Goal: Check status: Check status

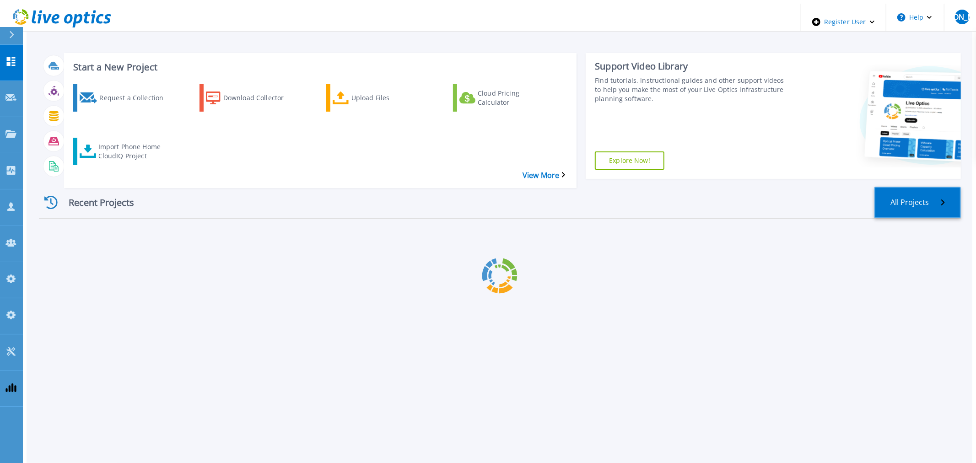
click at [911, 187] on link "All Projects" at bounding box center [917, 203] width 86 height 32
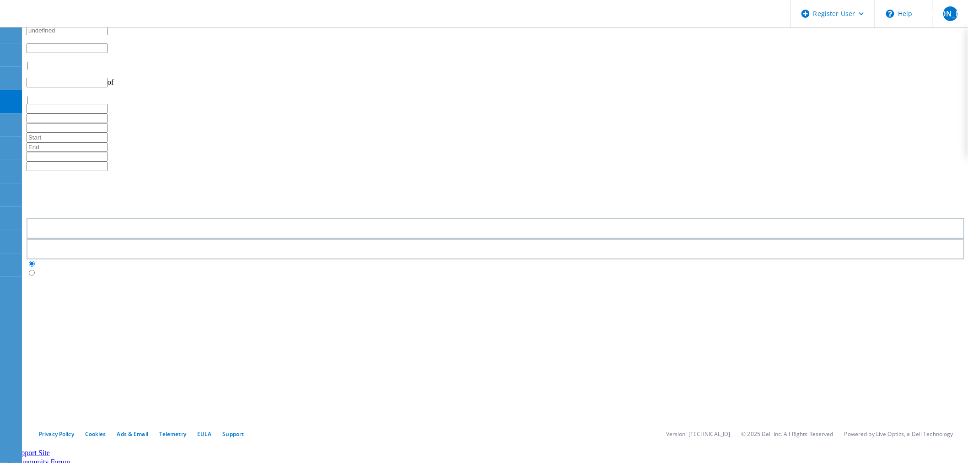
type input "1"
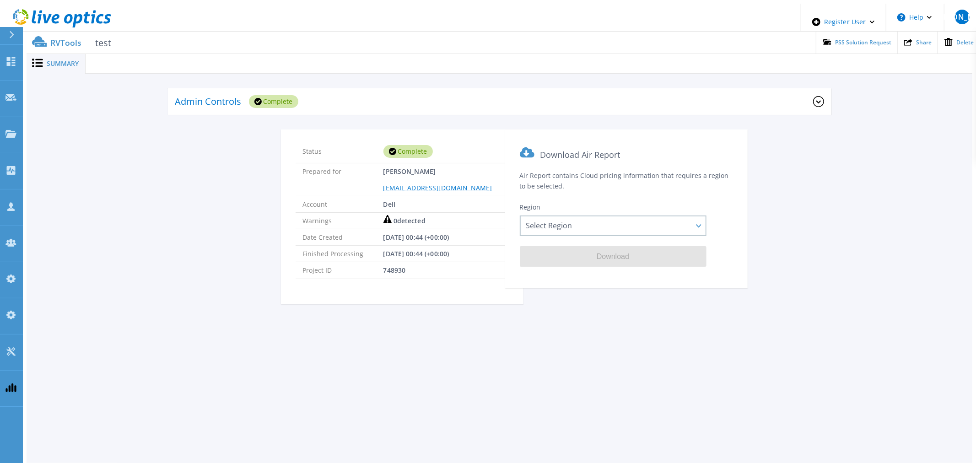
click at [345, 90] on div "Admin Controls Complete" at bounding box center [494, 101] width 638 height 25
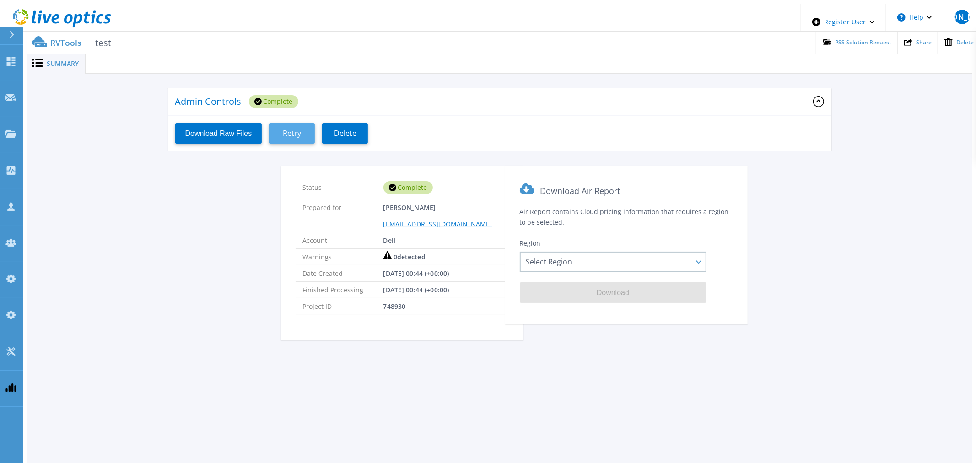
click at [289, 136] on button "Retry" at bounding box center [292, 133] width 46 height 21
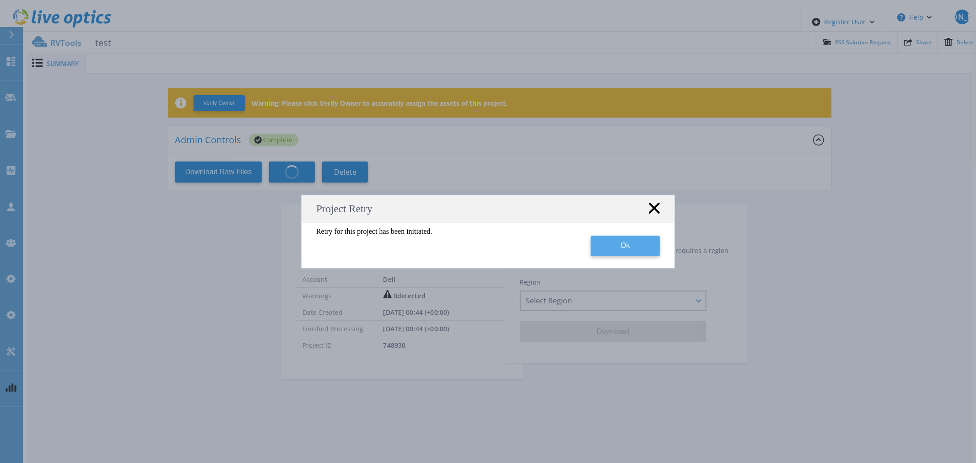
click at [615, 250] on button "Ok" at bounding box center [625, 246] width 69 height 21
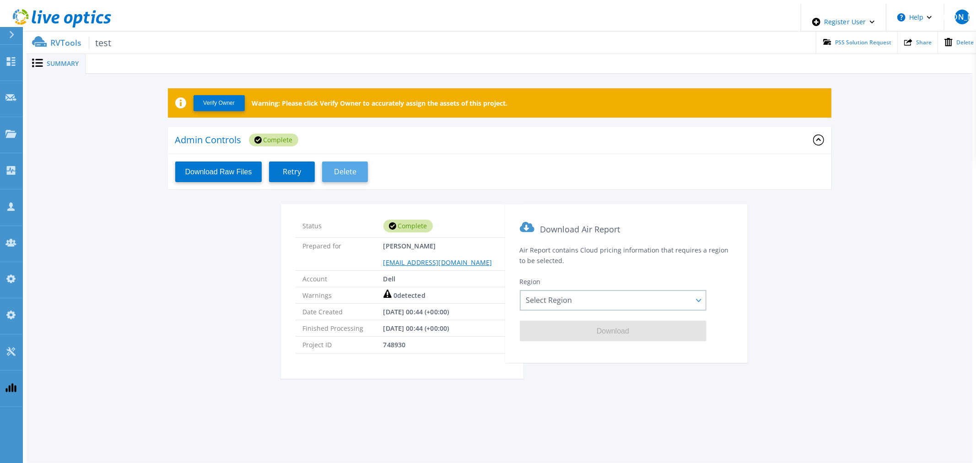
drag, startPoint x: 298, startPoint y: 173, endPoint x: 336, endPoint y: 161, distance: 39.4
click at [299, 173] on button "Retry" at bounding box center [292, 171] width 46 height 21
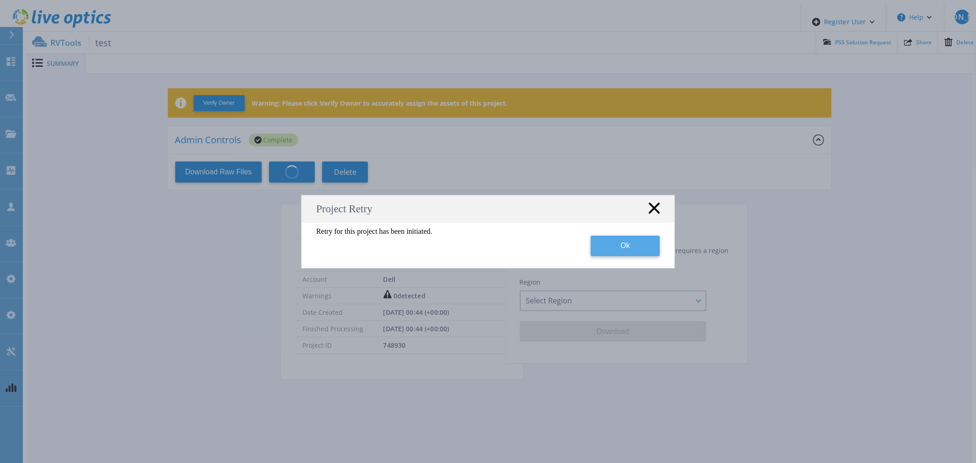
click at [641, 245] on button "Ok" at bounding box center [625, 246] width 69 height 21
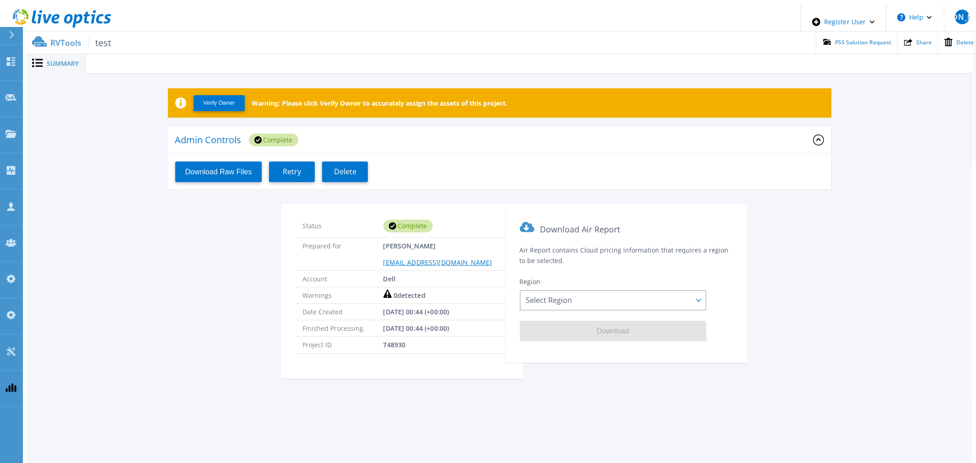
drag, startPoint x: 291, startPoint y: 168, endPoint x: 294, endPoint y: 188, distance: 20.0
click at [291, 168] on span "Retry" at bounding box center [292, 171] width 18 height 9
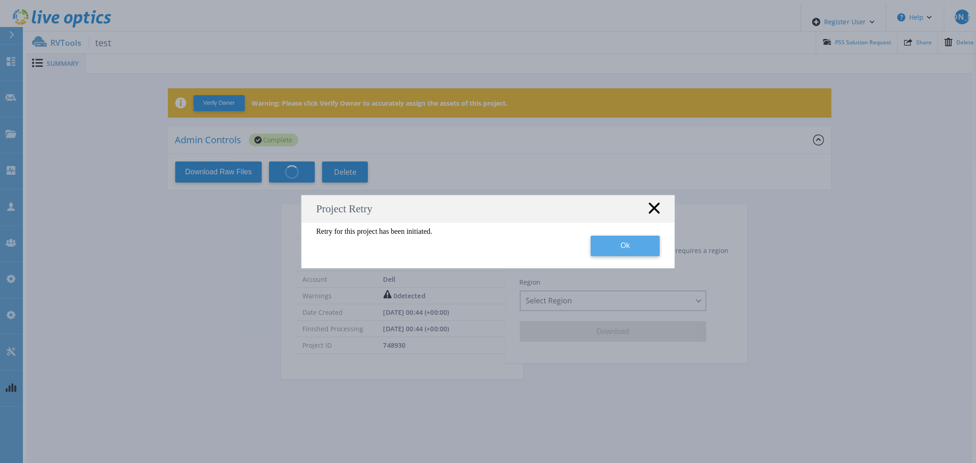
click at [641, 250] on button "Ok" at bounding box center [625, 246] width 69 height 21
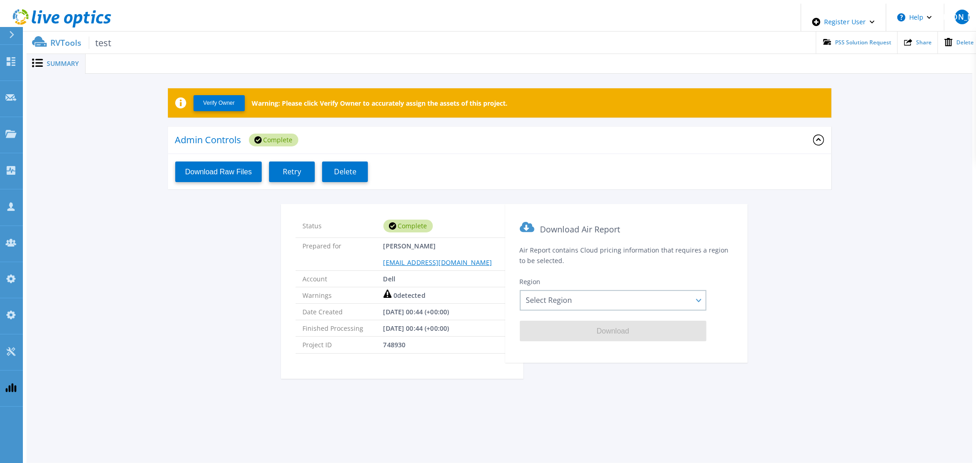
drag, startPoint x: 300, startPoint y: 166, endPoint x: 473, endPoint y: 54, distance: 206.5
click at [300, 167] on span "Retry" at bounding box center [292, 171] width 18 height 9
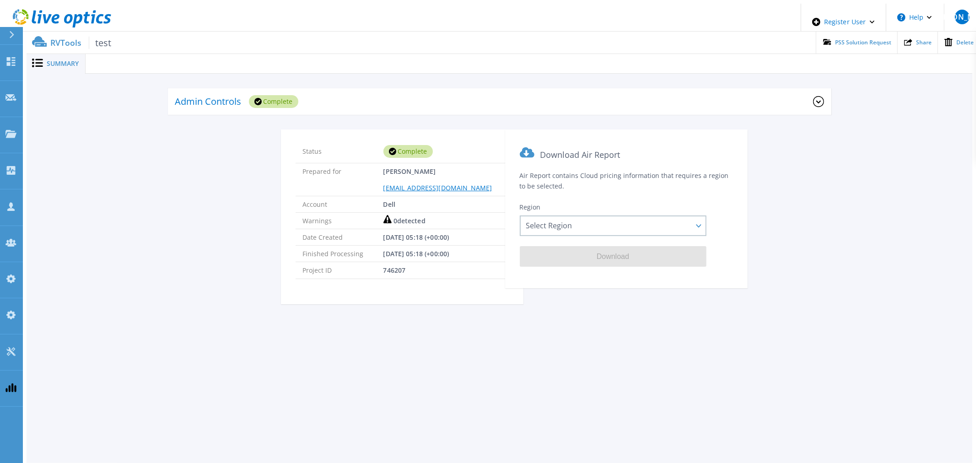
click at [325, 102] on div "Admin Controls Complete" at bounding box center [494, 101] width 638 height 25
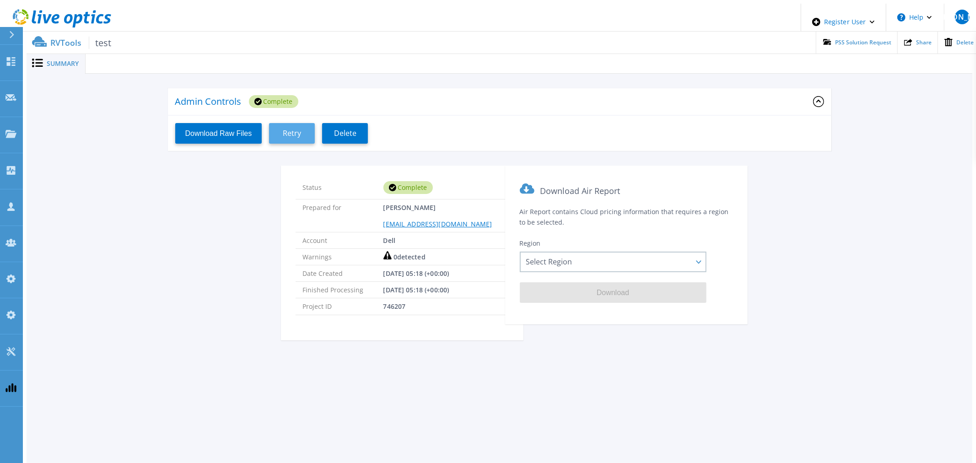
drag, startPoint x: 280, startPoint y: 133, endPoint x: 289, endPoint y: 134, distance: 9.7
click at [284, 134] on button "Retry" at bounding box center [292, 133] width 46 height 21
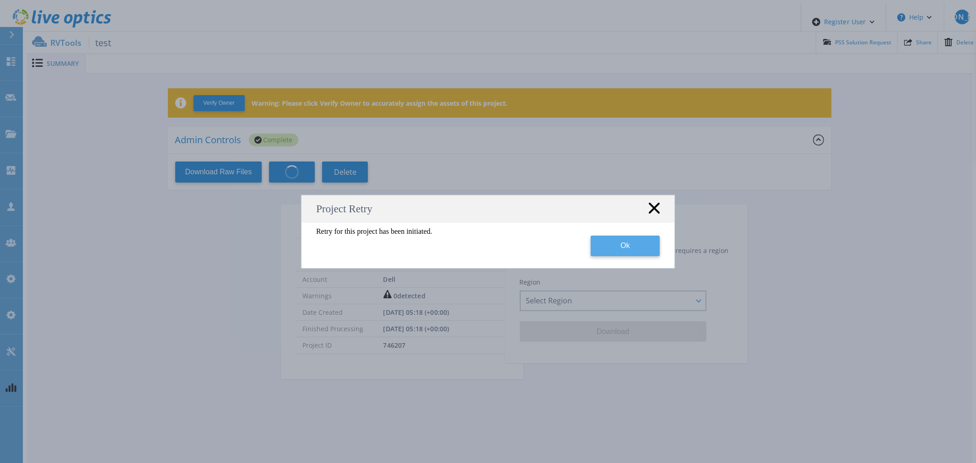
drag, startPoint x: 647, startPoint y: 255, endPoint x: 642, endPoint y: 254, distance: 4.6
click at [646, 255] on button "Ok" at bounding box center [625, 246] width 69 height 21
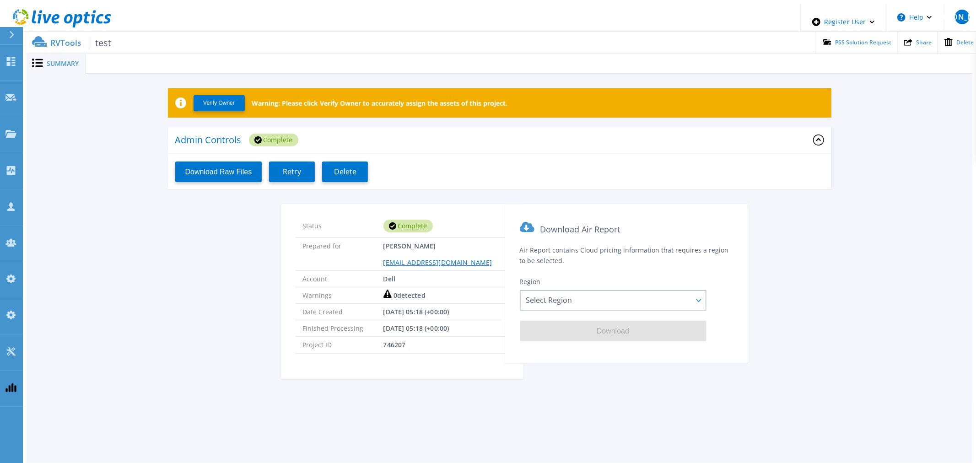
drag, startPoint x: 296, startPoint y: 174, endPoint x: 398, endPoint y: 159, distance: 103.5
click at [297, 174] on button "Retry" at bounding box center [292, 171] width 46 height 21
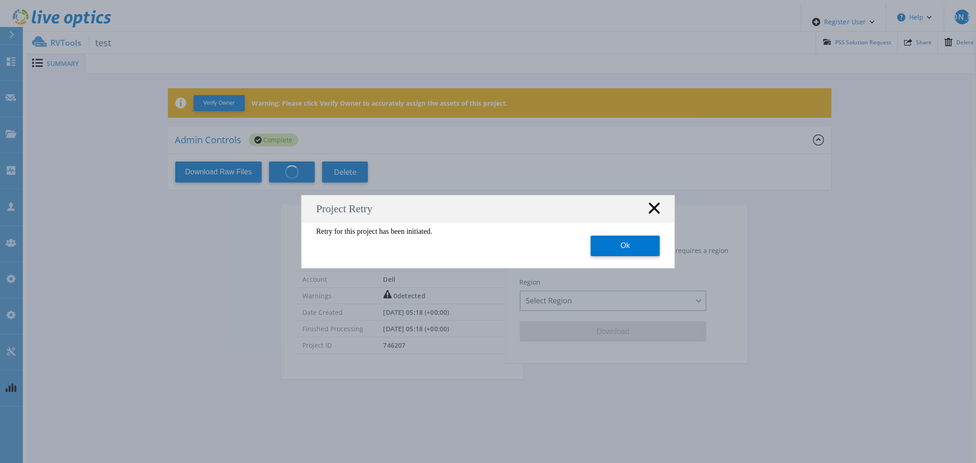
drag, startPoint x: 617, startPoint y: 253, endPoint x: 525, endPoint y: 264, distance: 92.6
click at [615, 253] on button "Ok" at bounding box center [625, 246] width 69 height 21
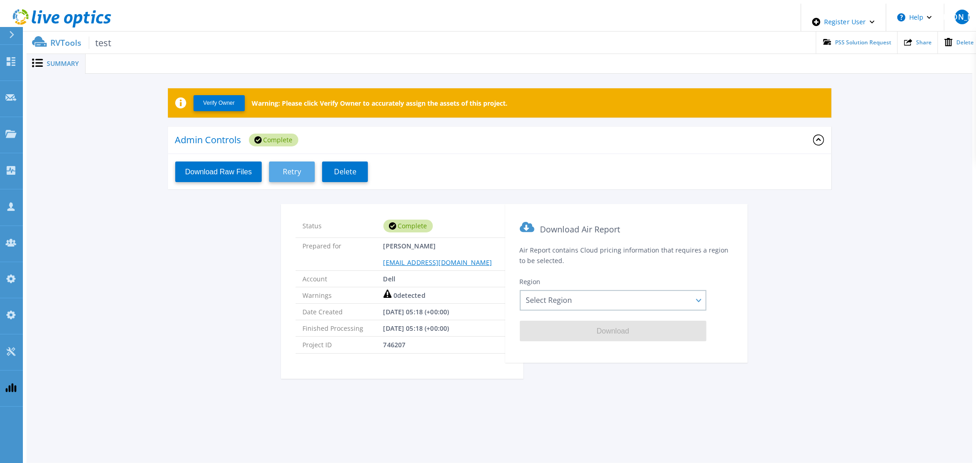
drag, startPoint x: 296, startPoint y: 165, endPoint x: 302, endPoint y: 172, distance: 9.4
click at [296, 167] on span "Retry" at bounding box center [292, 171] width 18 height 9
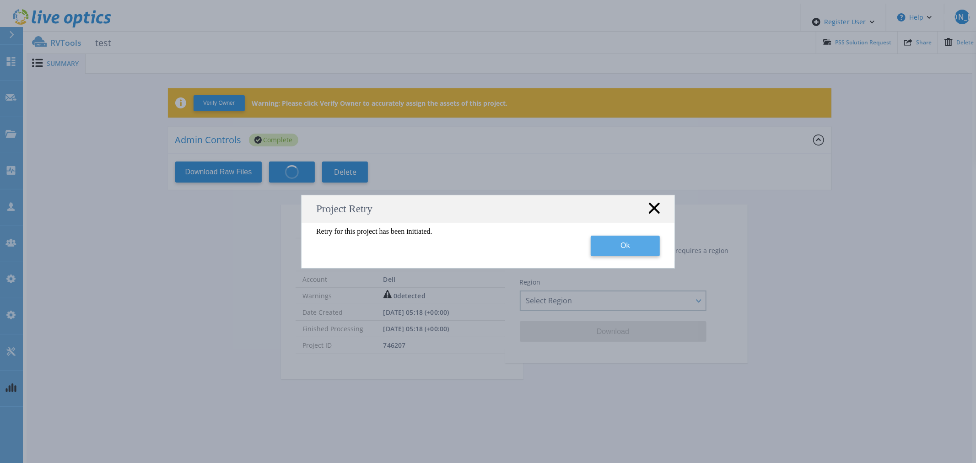
click at [619, 255] on button "Ok" at bounding box center [625, 246] width 69 height 21
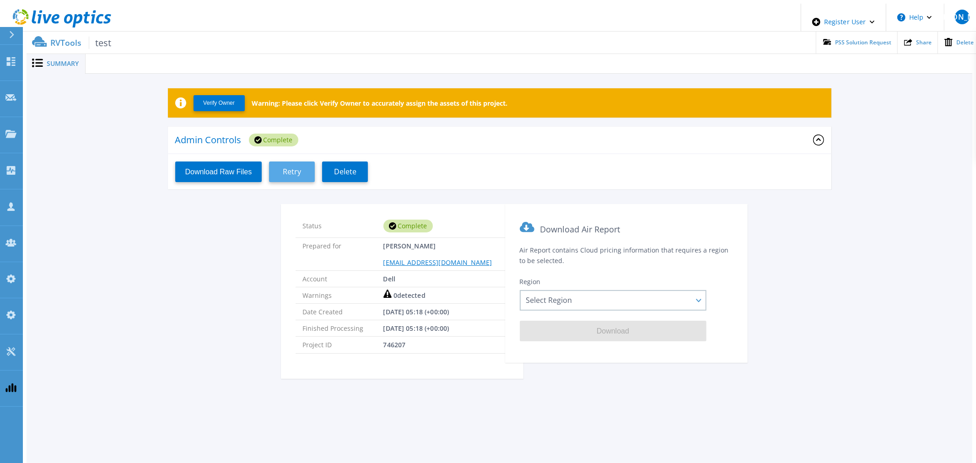
click at [302, 166] on button "Retry" at bounding box center [292, 171] width 46 height 21
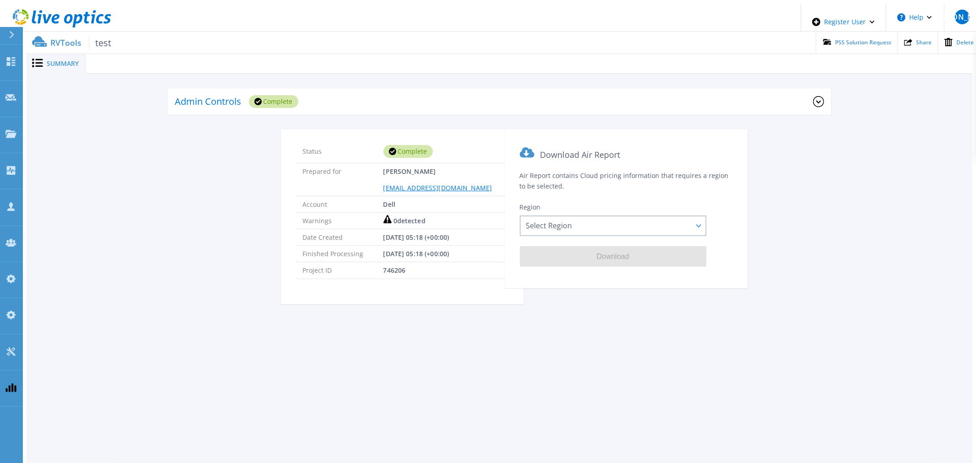
click at [375, 106] on div "Admin Controls Complete" at bounding box center [494, 101] width 638 height 25
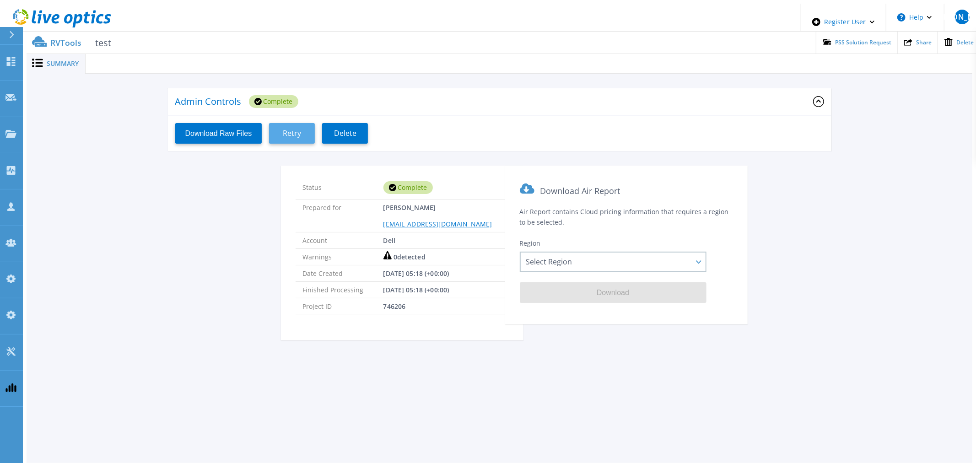
click at [303, 130] on button "Retry" at bounding box center [292, 133] width 46 height 21
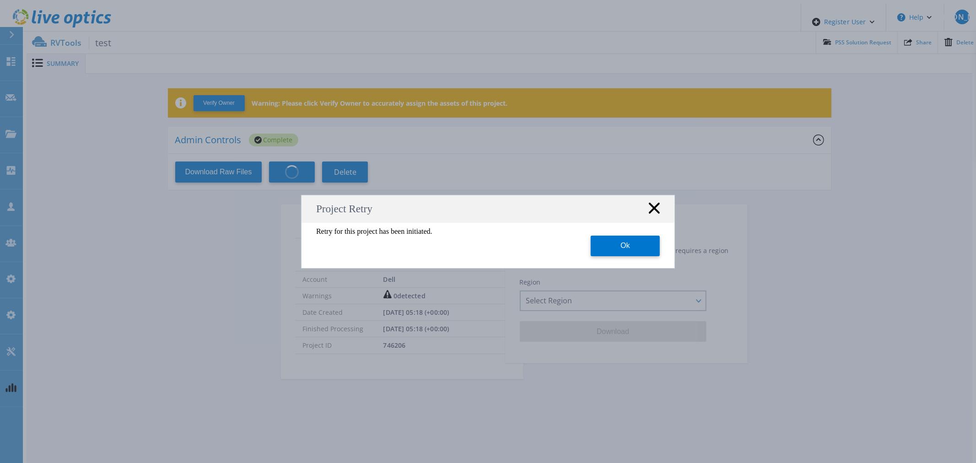
drag, startPoint x: 619, startPoint y: 253, endPoint x: 558, endPoint y: 235, distance: 63.8
click at [613, 252] on button "Ok" at bounding box center [625, 246] width 69 height 21
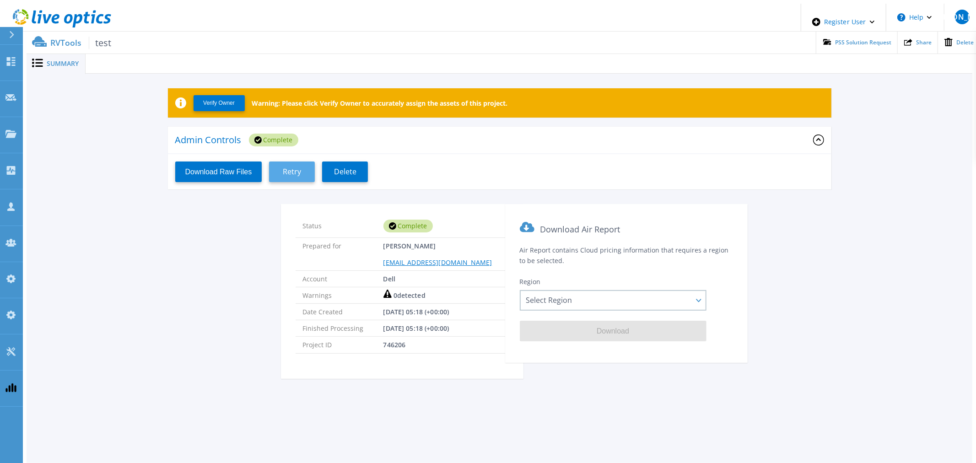
drag, startPoint x: 303, startPoint y: 174, endPoint x: 312, endPoint y: 175, distance: 9.6
click at [307, 174] on button "Retry" at bounding box center [292, 171] width 46 height 21
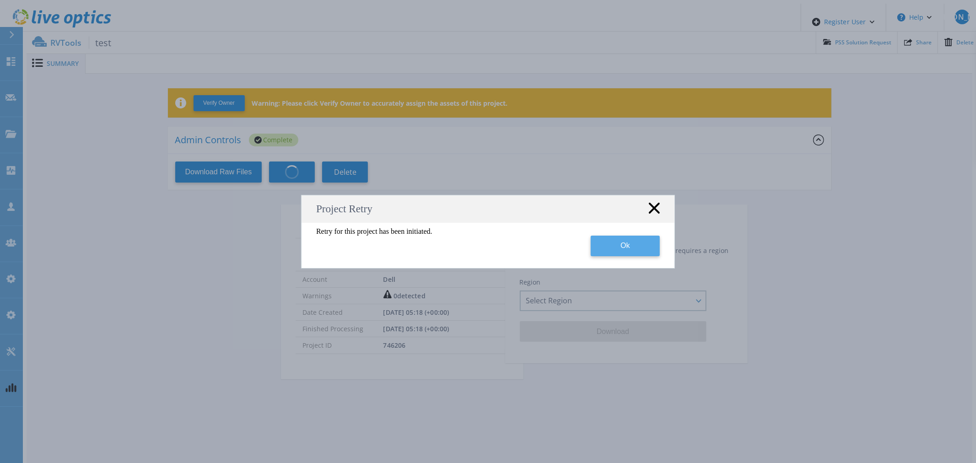
click at [636, 244] on button "Ok" at bounding box center [625, 246] width 69 height 21
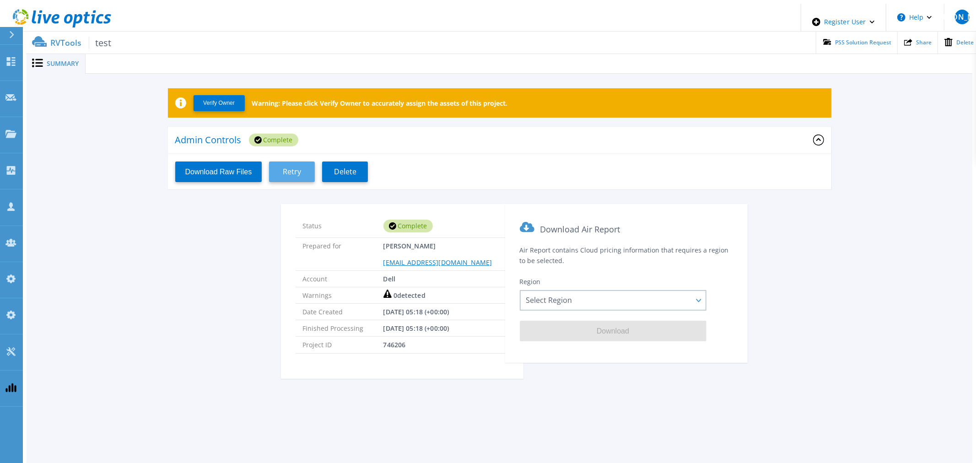
drag, startPoint x: 285, startPoint y: 172, endPoint x: 293, endPoint y: 177, distance: 8.6
click at [285, 172] on button "Retry" at bounding box center [292, 171] width 46 height 21
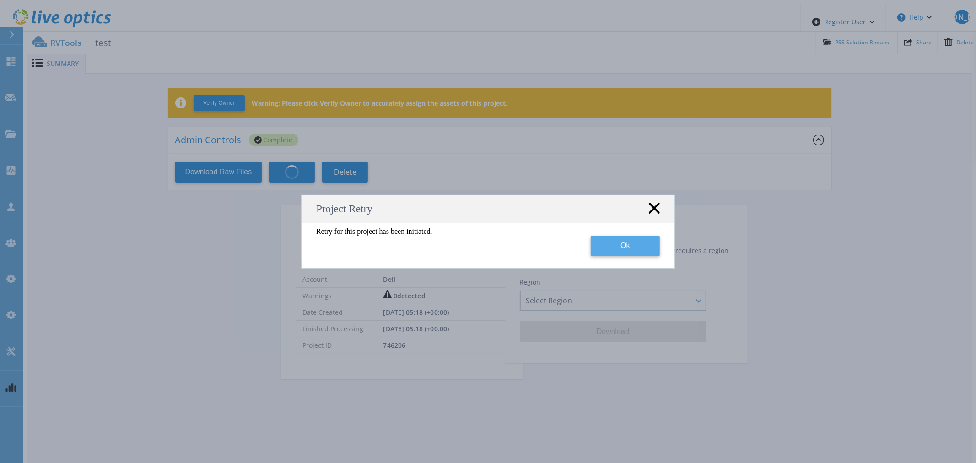
click at [605, 242] on button "Ok" at bounding box center [625, 246] width 69 height 21
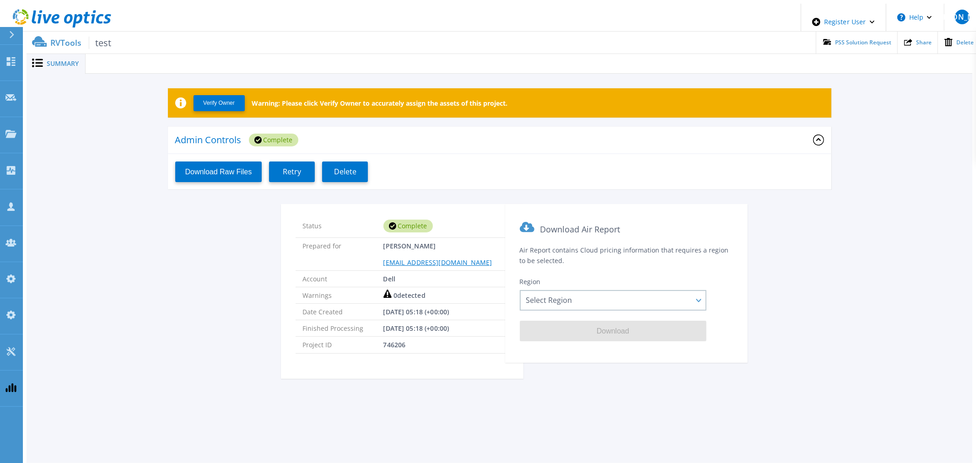
drag, startPoint x: 287, startPoint y: 168, endPoint x: 518, endPoint y: 88, distance: 244.1
click at [290, 168] on span "Retry" at bounding box center [292, 171] width 18 height 9
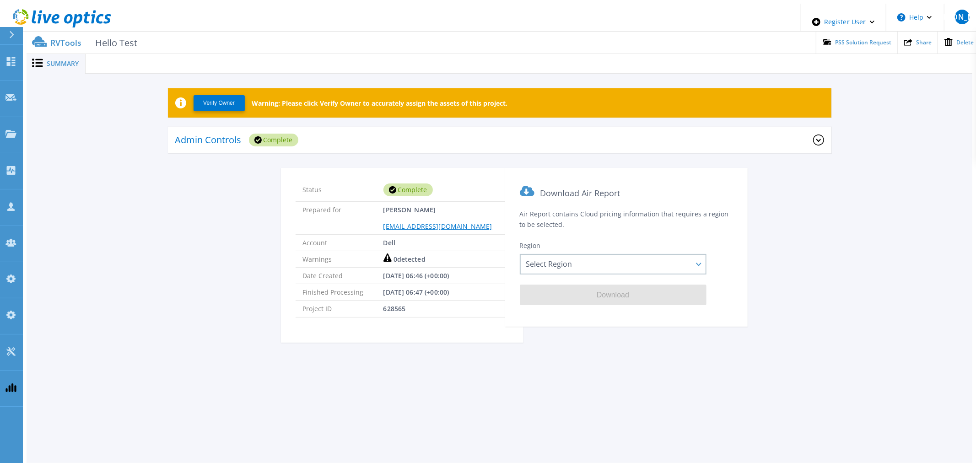
click at [416, 108] on div "Verify Owner Warning: Please click Verify Owner to accurately assign the assets…" at bounding box center [499, 102] width 663 height 29
click at [403, 129] on div "Admin Controls Complete" at bounding box center [494, 140] width 638 height 25
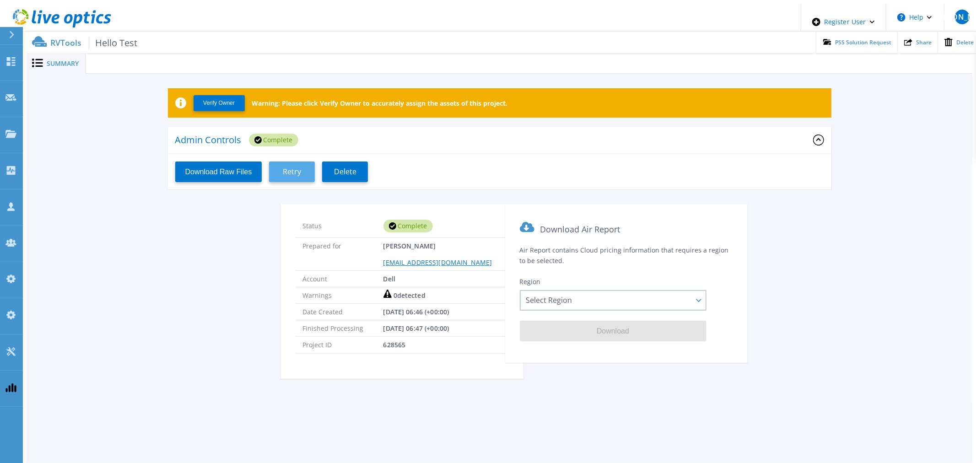
click at [293, 167] on span "Retry" at bounding box center [292, 171] width 18 height 9
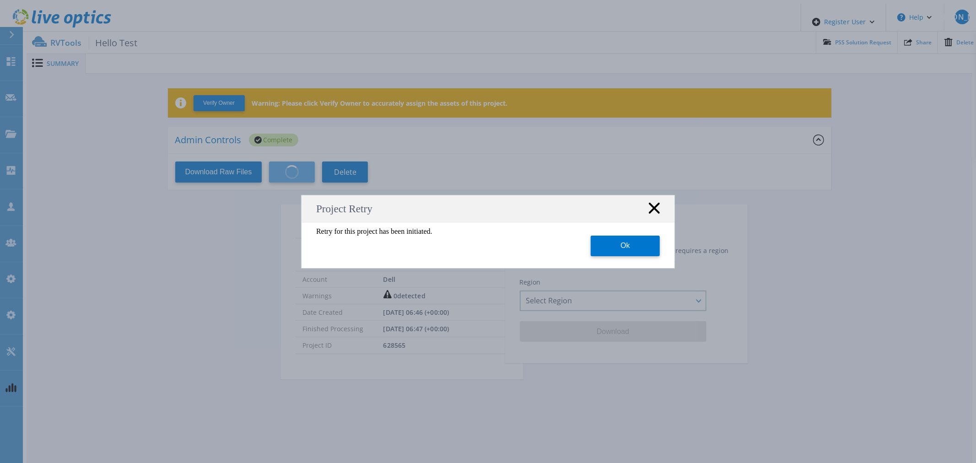
drag, startPoint x: 632, startPoint y: 249, endPoint x: 408, endPoint y: 206, distance: 227.8
click at [624, 249] on button "Ok" at bounding box center [625, 246] width 69 height 21
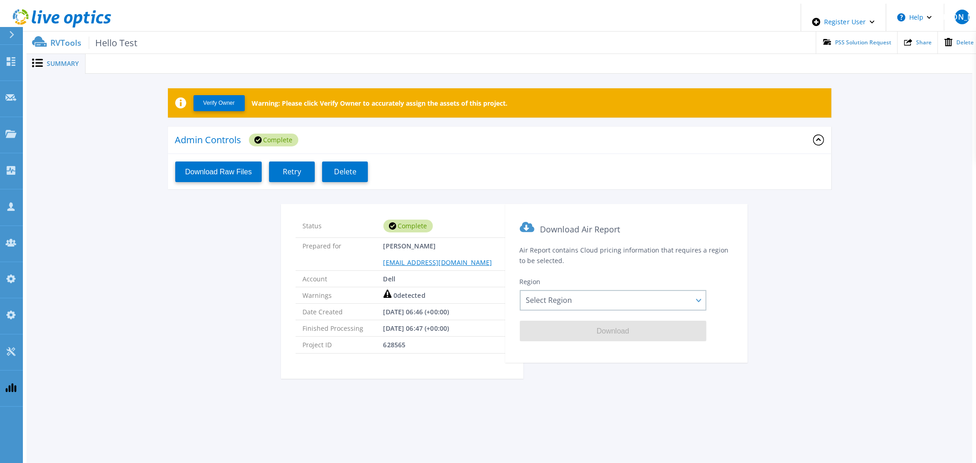
drag, startPoint x: 284, startPoint y: 162, endPoint x: 321, endPoint y: 179, distance: 40.6
click at [284, 167] on span "Retry" at bounding box center [292, 171] width 18 height 9
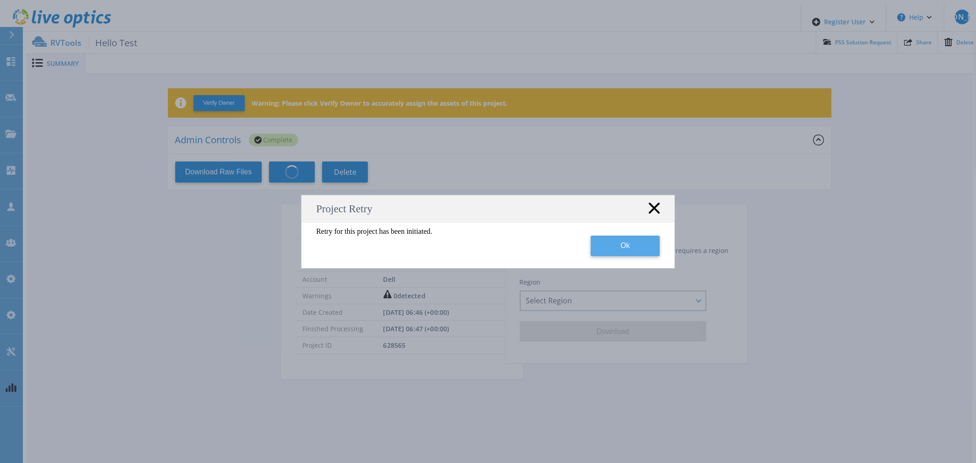
click at [635, 253] on button "Ok" at bounding box center [625, 246] width 69 height 21
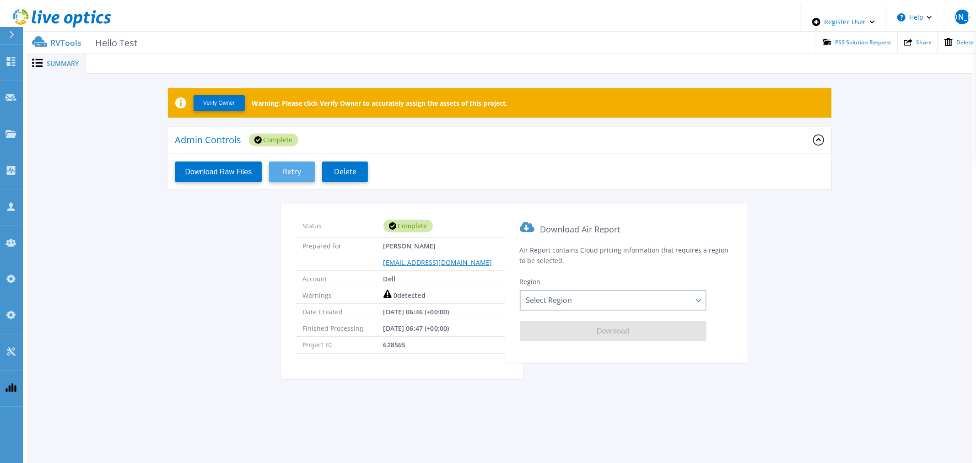
click at [296, 171] on span "Retry" at bounding box center [292, 171] width 18 height 9
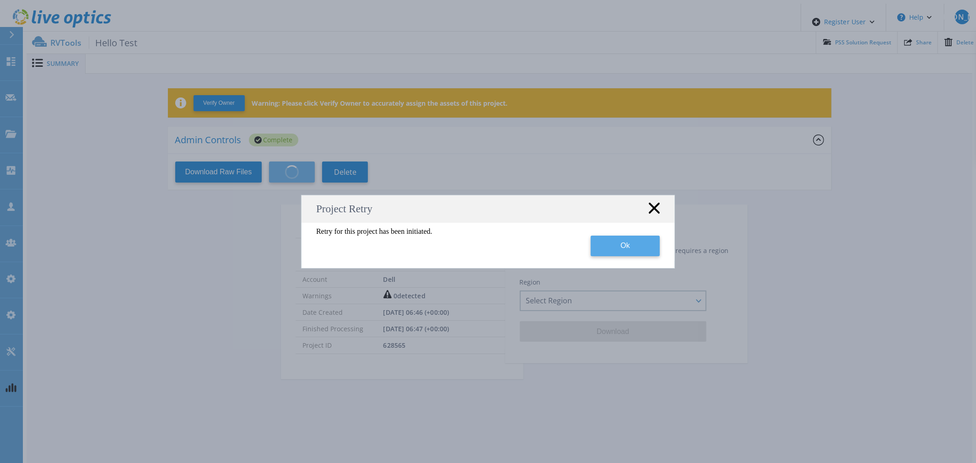
click at [616, 246] on button "Ok" at bounding box center [625, 246] width 69 height 21
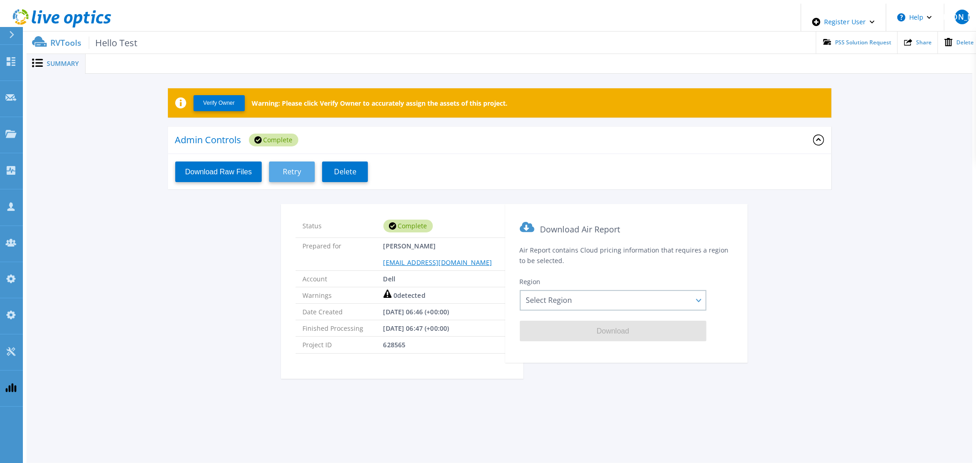
click at [293, 167] on span "Retry" at bounding box center [292, 171] width 18 height 9
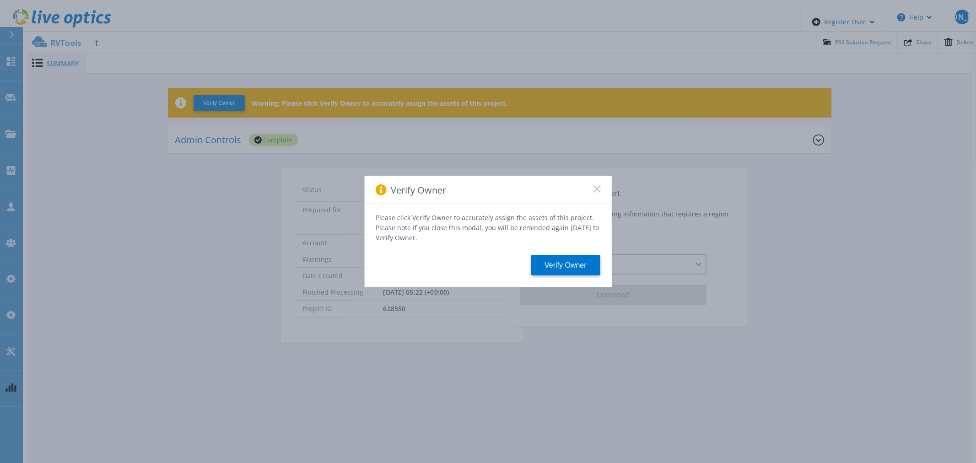
click at [594, 190] on rect at bounding box center [597, 189] width 8 height 8
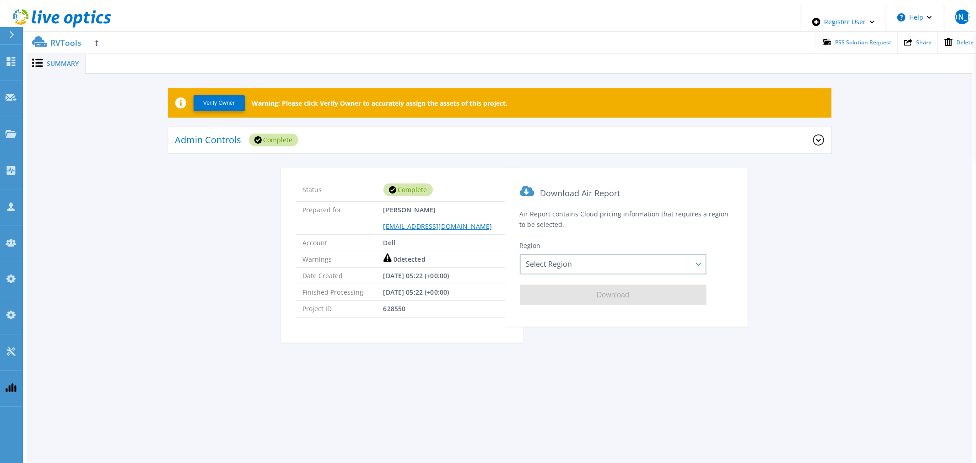
click at [438, 138] on div "Admin Controls Complete" at bounding box center [494, 140] width 638 height 25
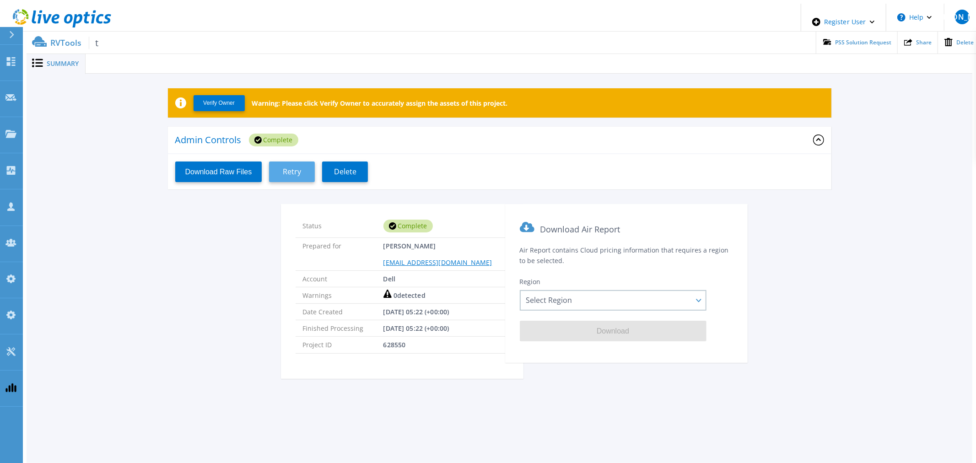
click at [301, 167] on button "Retry" at bounding box center [292, 171] width 46 height 21
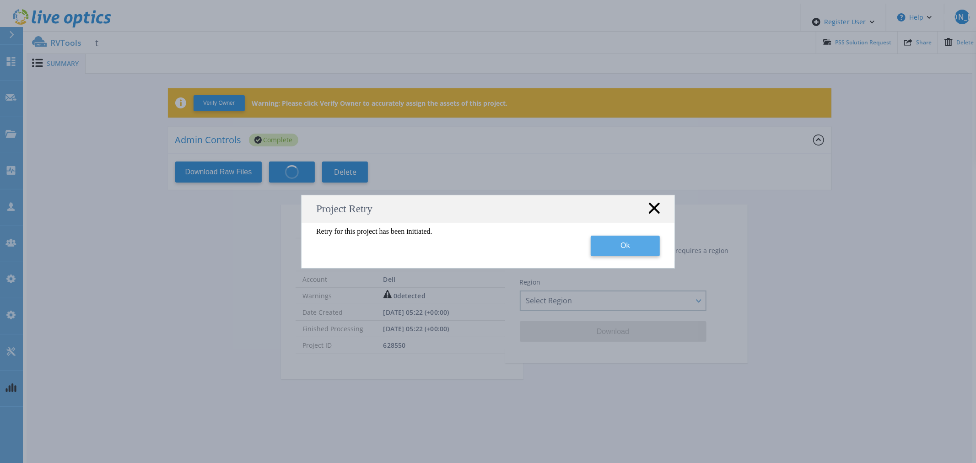
click at [643, 243] on button "Ok" at bounding box center [625, 246] width 69 height 21
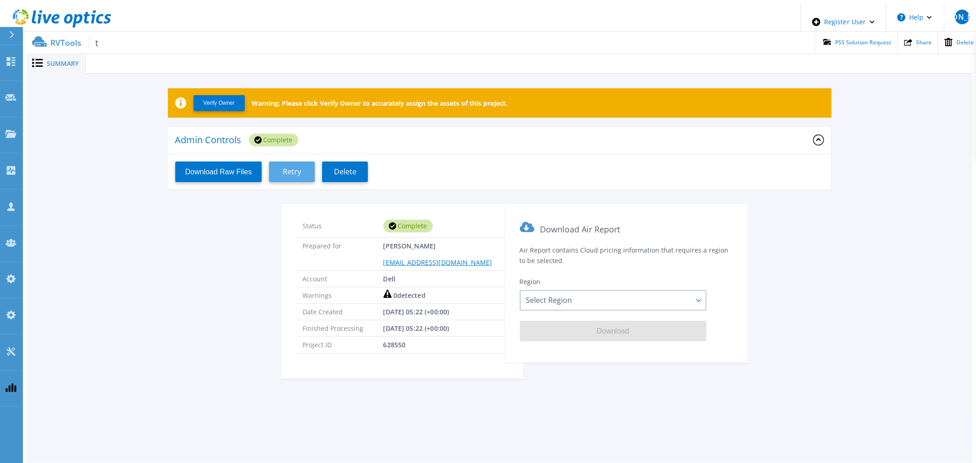
click at [309, 165] on button "Retry" at bounding box center [292, 171] width 46 height 21
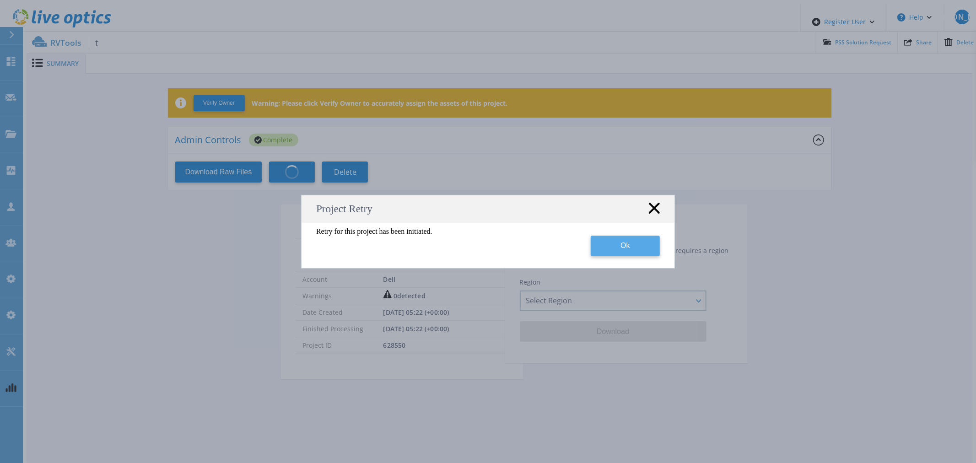
click at [610, 246] on button "Ok" at bounding box center [625, 246] width 69 height 21
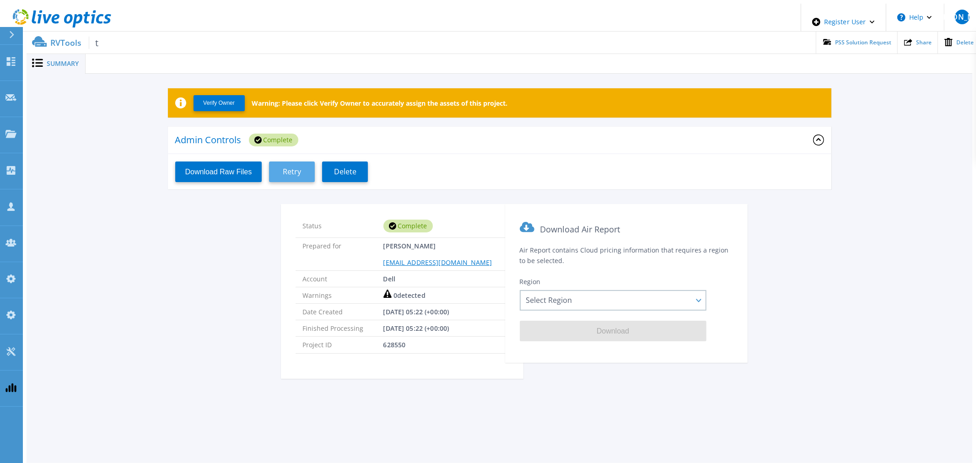
drag, startPoint x: 263, startPoint y: 163, endPoint x: 285, endPoint y: 171, distance: 23.5
click at [266, 163] on div "Download Raw Files Retry Delete" at bounding box center [499, 171] width 663 height 35
click at [290, 172] on button "Retry" at bounding box center [292, 171] width 46 height 21
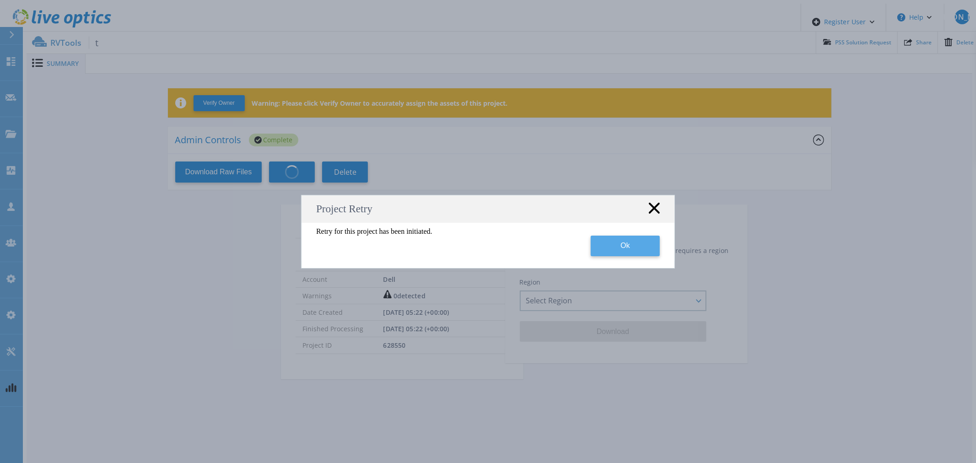
click at [630, 253] on button "Ok" at bounding box center [625, 246] width 69 height 21
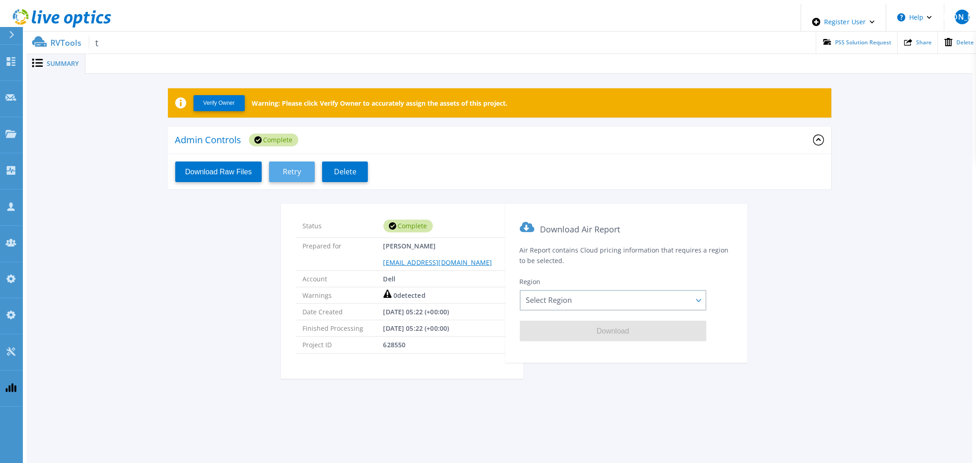
click at [295, 174] on button "Retry" at bounding box center [292, 171] width 46 height 21
